Goal: Communication & Community: Answer question/provide support

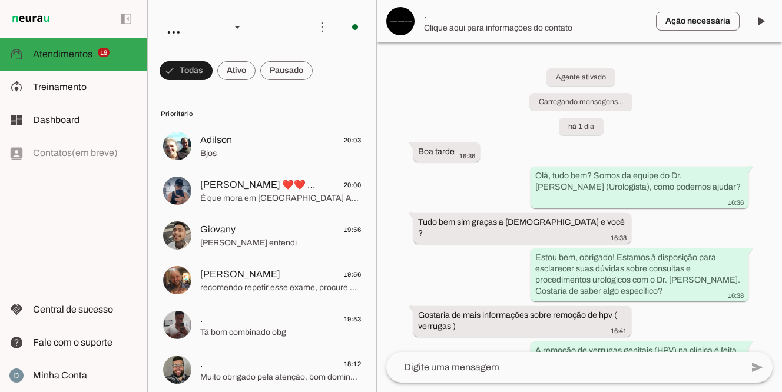
scroll to position [590, 0]
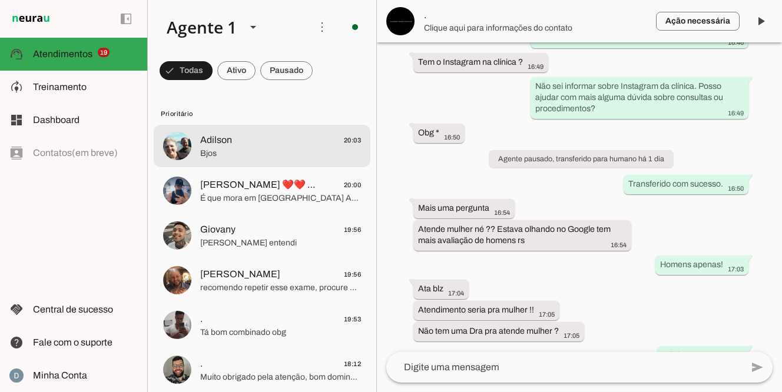
click at [234, 153] on span "Bjos" at bounding box center [280, 154] width 161 height 12
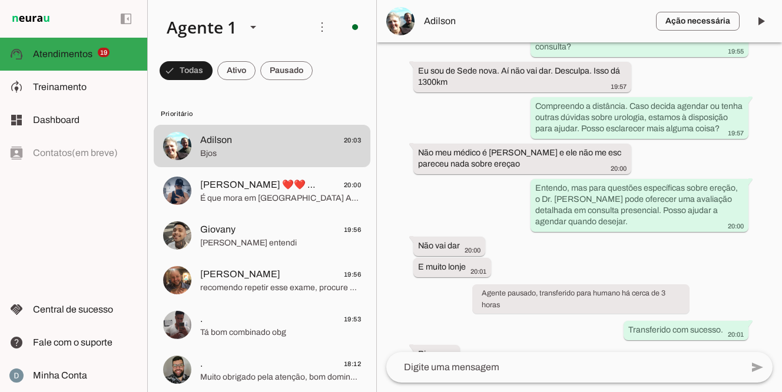
scroll to position [382, 0]
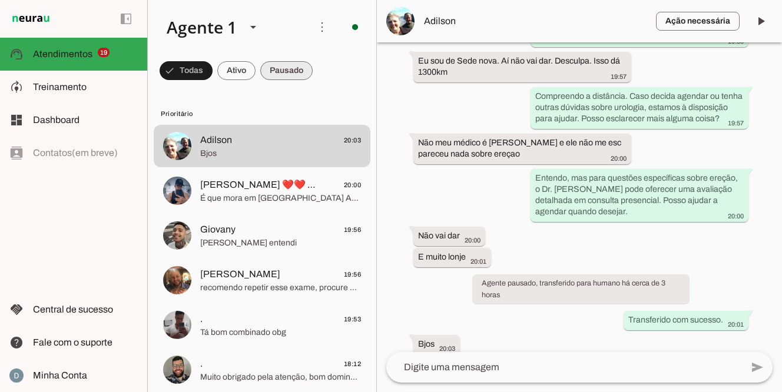
click at [213, 76] on span at bounding box center [186, 71] width 53 height 28
click at [202, 71] on span at bounding box center [181, 71] width 42 height 28
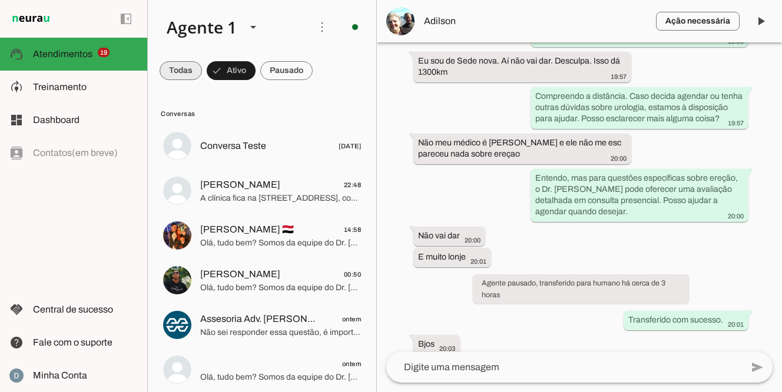
click at [181, 70] on span at bounding box center [181, 71] width 42 height 28
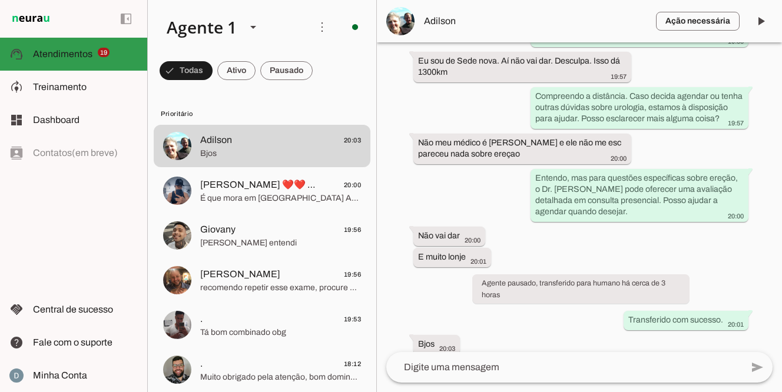
click at [75, 61] on md-item "support_agent Atendimentos Atendimentos 19" at bounding box center [73, 54] width 147 height 33
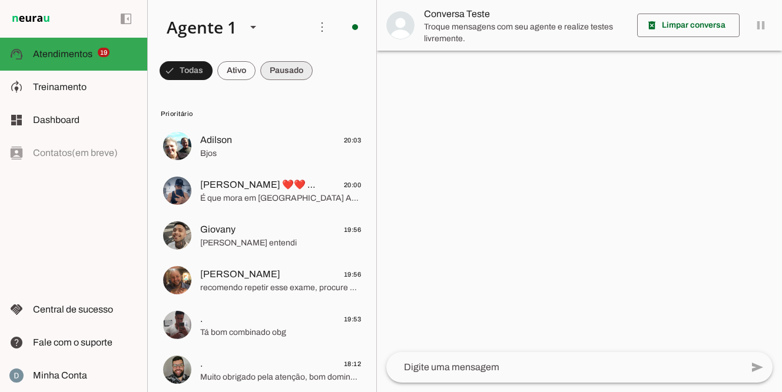
click at [213, 69] on span at bounding box center [186, 71] width 53 height 28
click at [181, 74] on span at bounding box center [181, 71] width 42 height 28
